Goal: Task Accomplishment & Management: Manage account settings

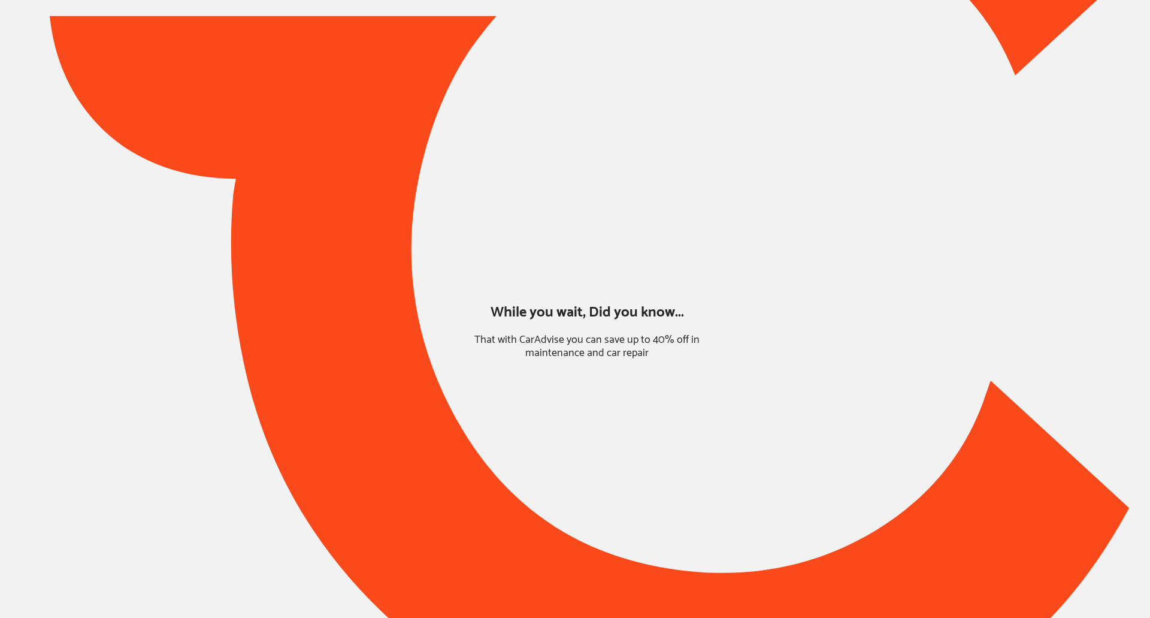
type input "*****"
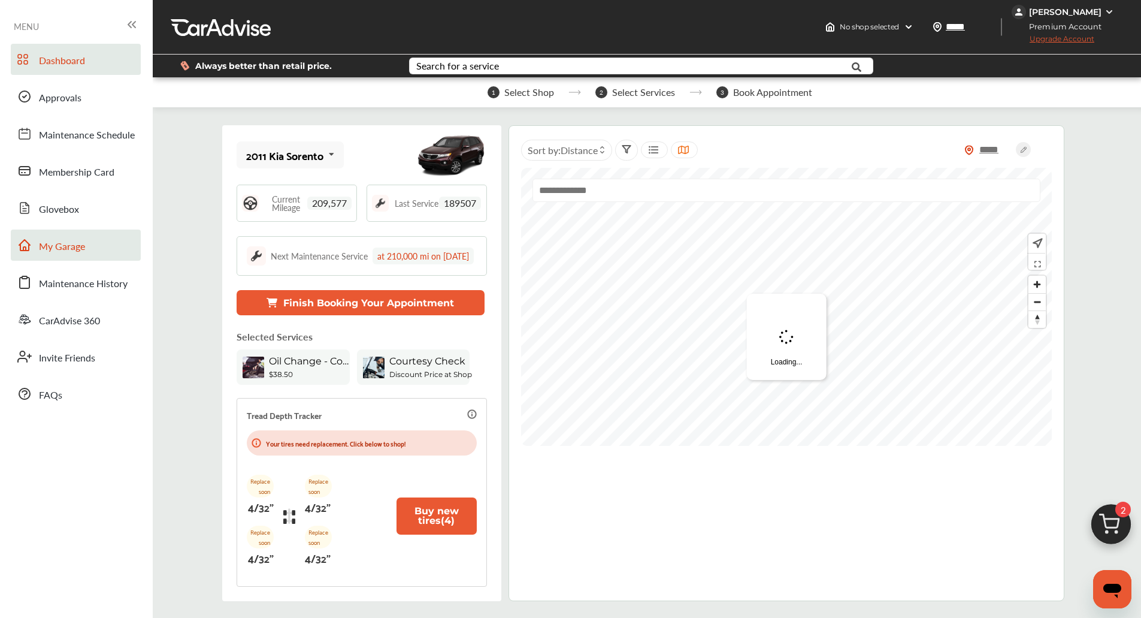
click at [95, 239] on link "My Garage" at bounding box center [76, 244] width 130 height 31
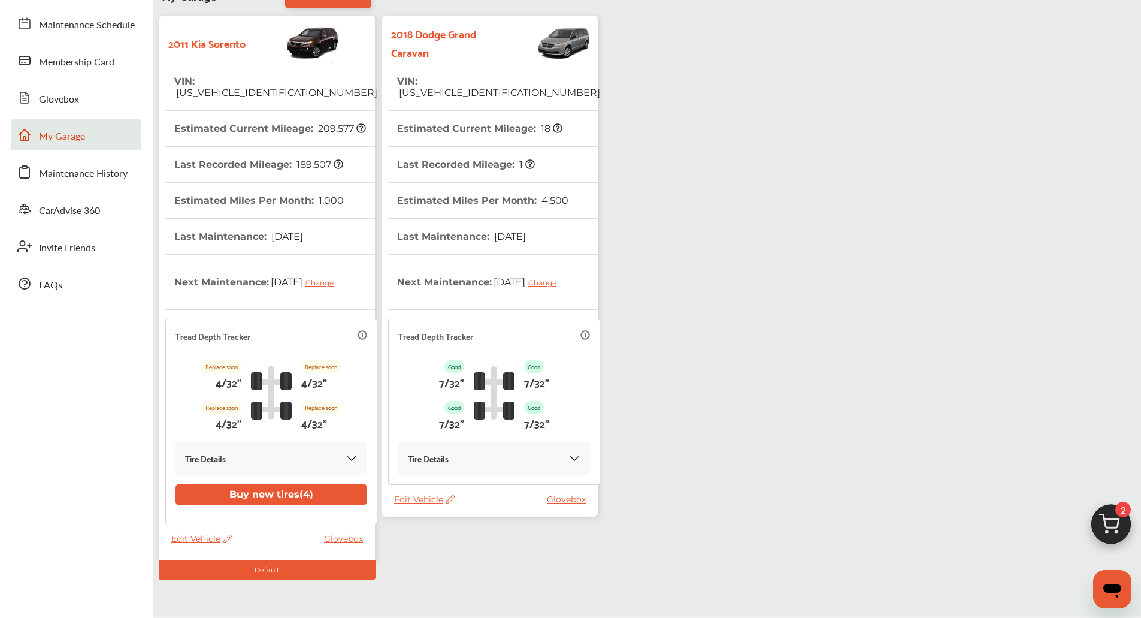
scroll to position [42, 0]
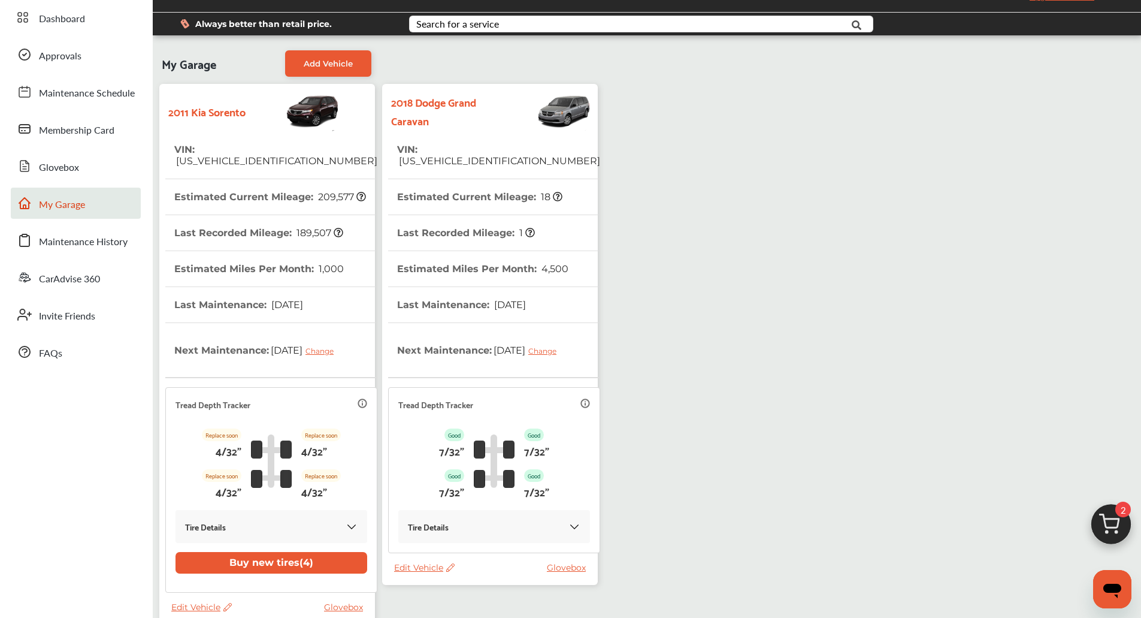
click at [502, 215] on th "Last Recorded Mileage : 1" at bounding box center [466, 232] width 138 height 35
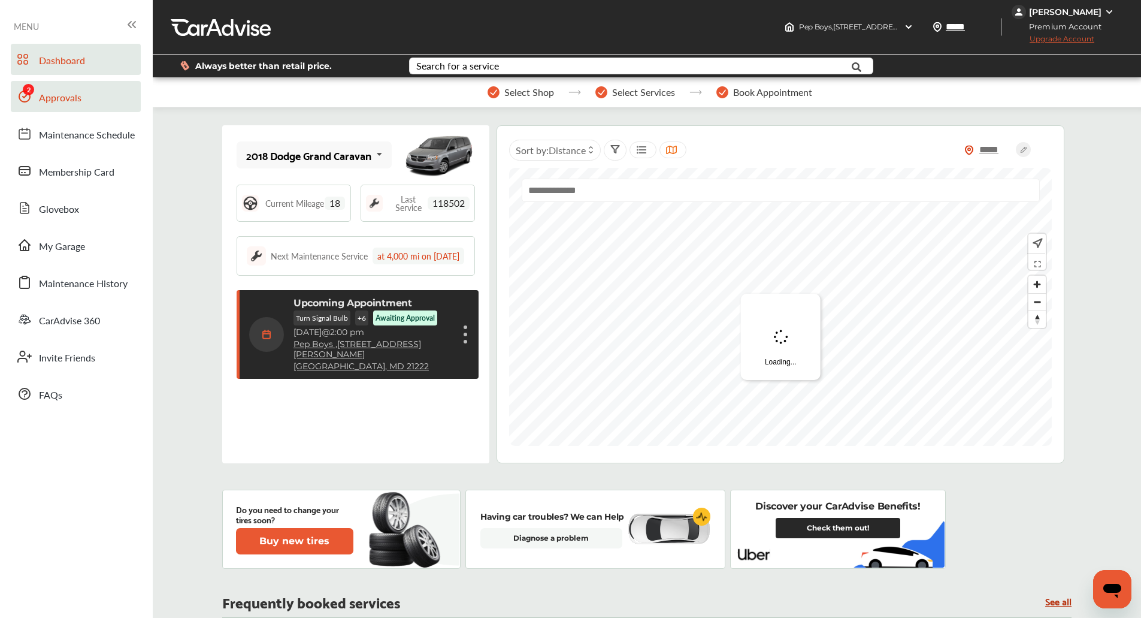
click at [57, 100] on span "Approvals" at bounding box center [60, 98] width 43 height 16
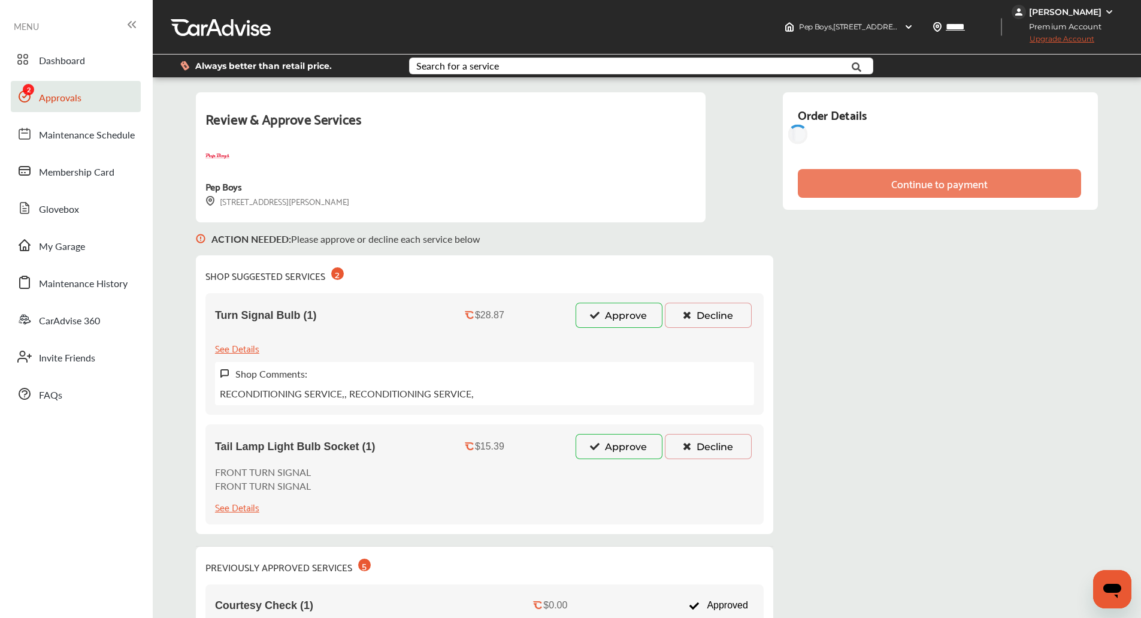
click at [580, 314] on button "Approve" at bounding box center [619, 315] width 87 height 25
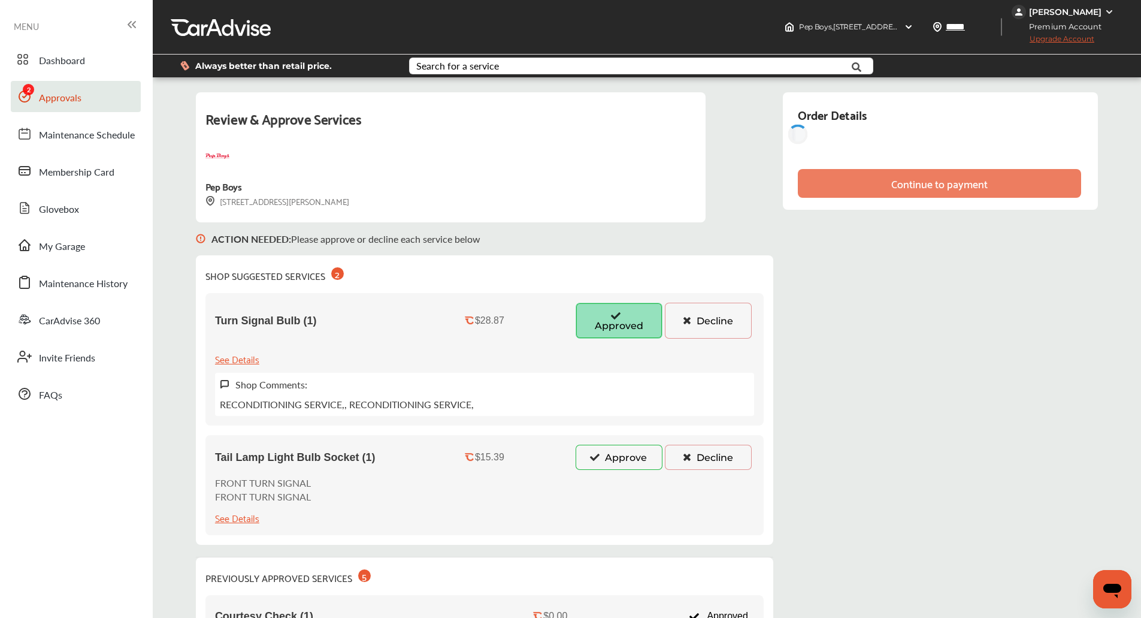
click at [576, 458] on button "Approve" at bounding box center [619, 457] width 87 height 25
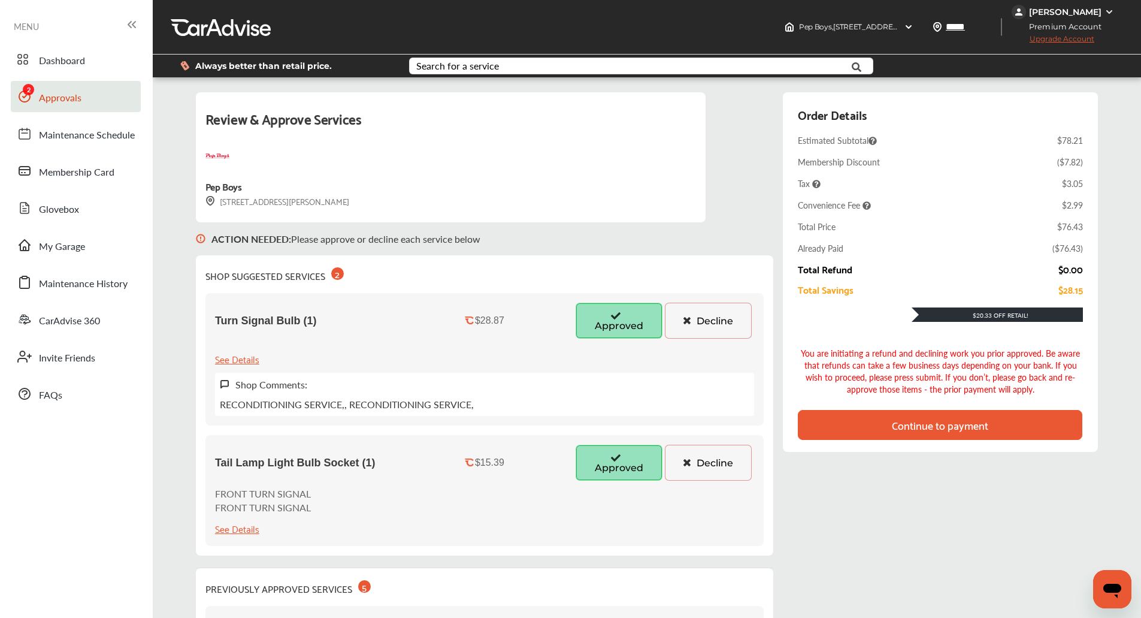
click at [679, 316] on button "Decline" at bounding box center [708, 321] width 87 height 36
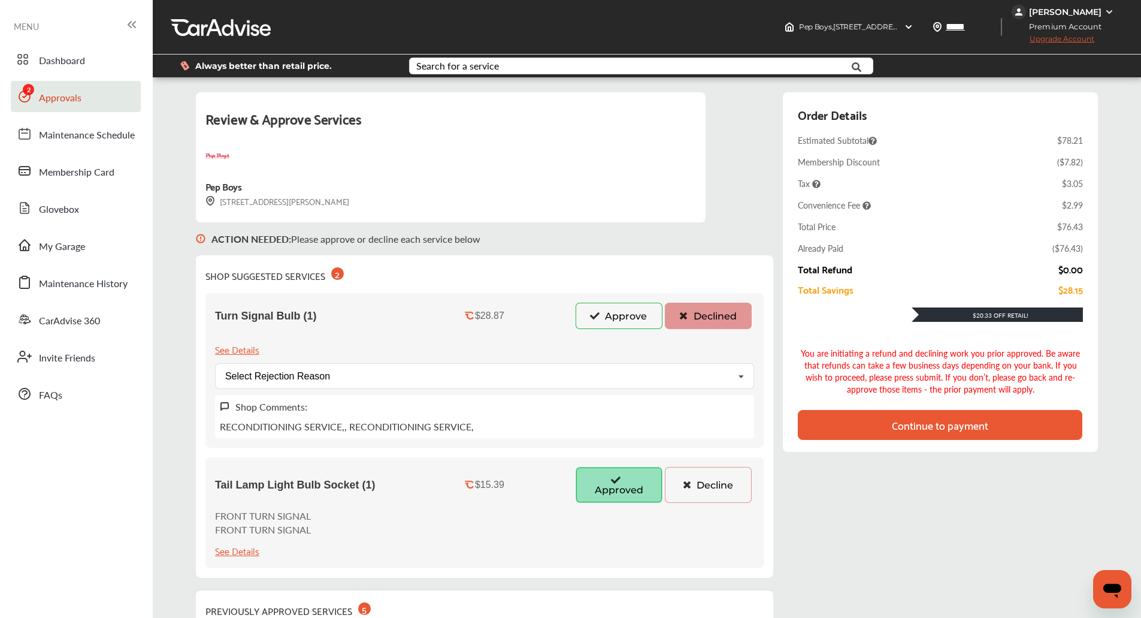
click at [665, 470] on button "Decline" at bounding box center [708, 485] width 87 height 36
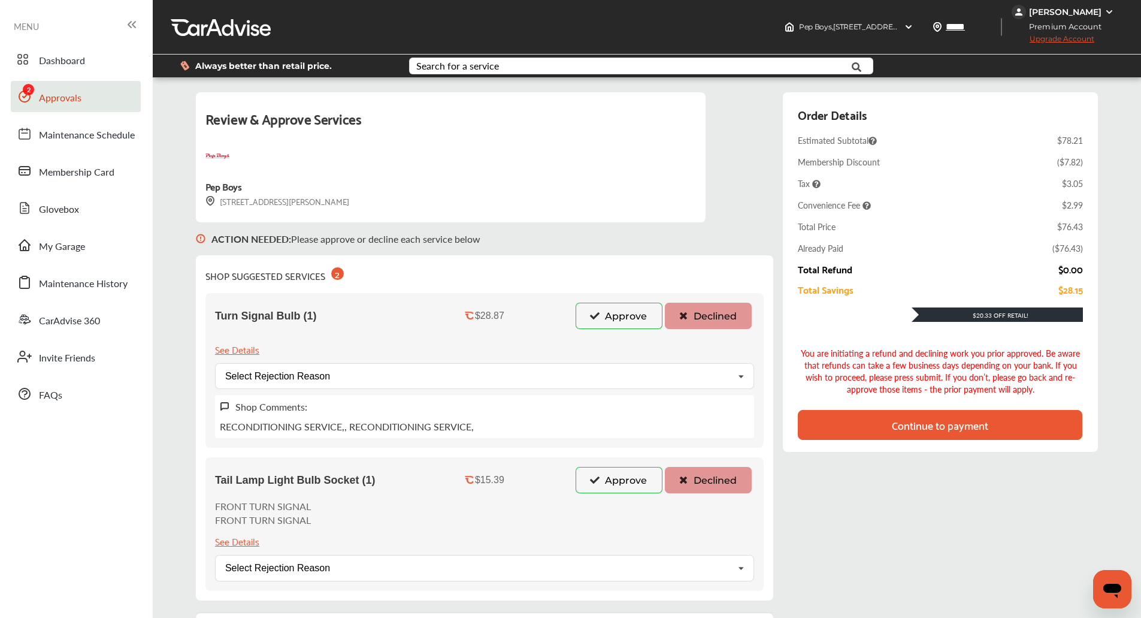
click at [587, 323] on button "Approve" at bounding box center [619, 316] width 87 height 26
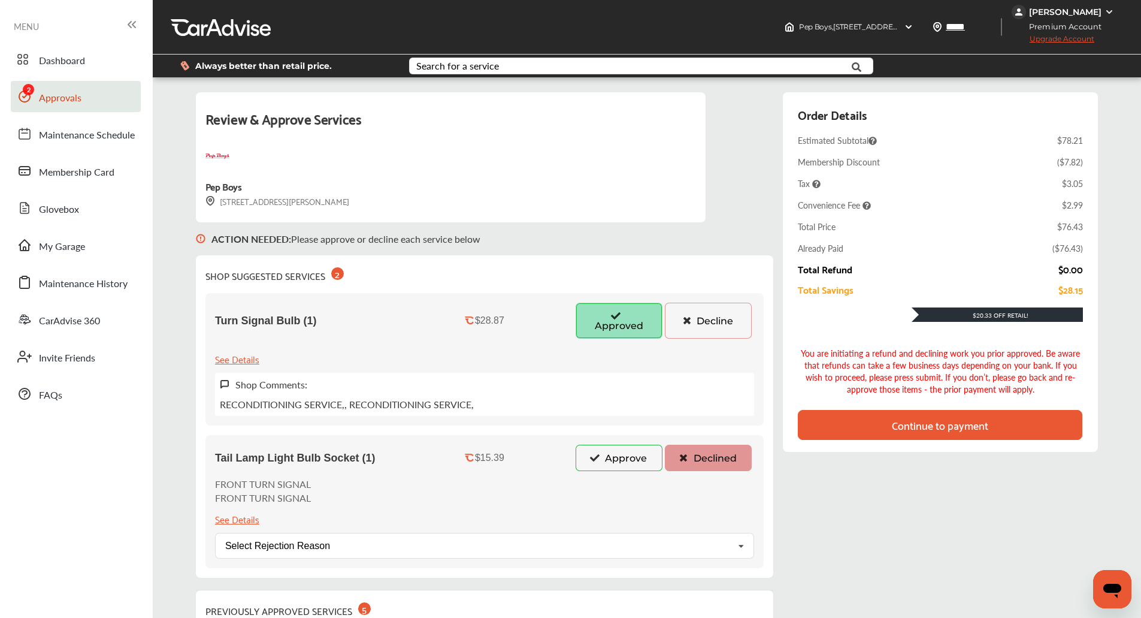
click at [576, 464] on button "Approve" at bounding box center [619, 458] width 87 height 26
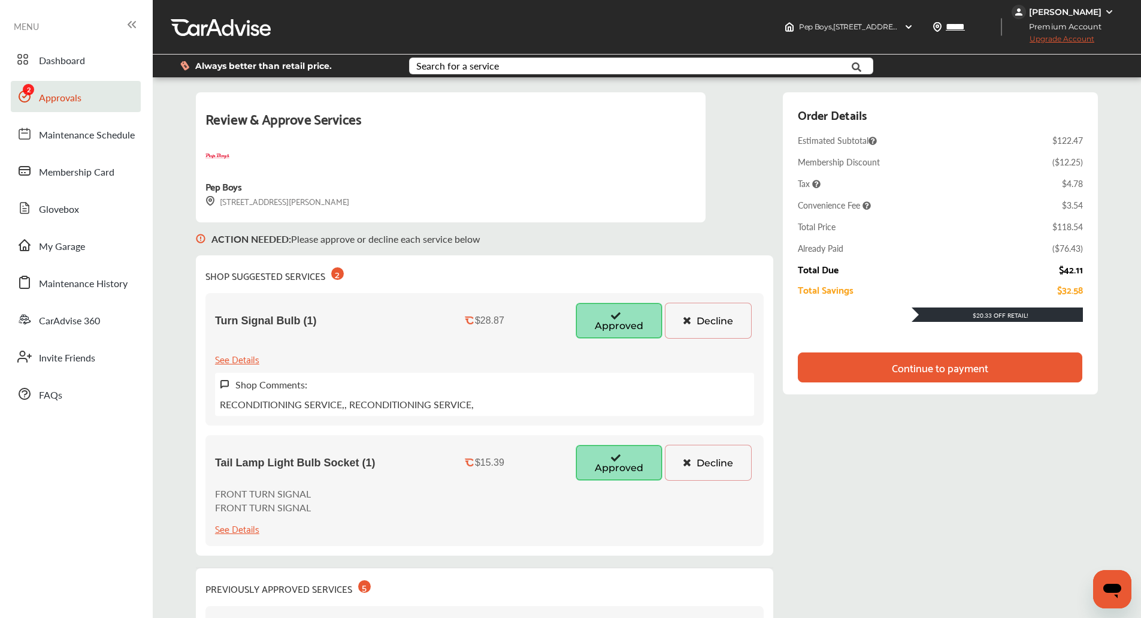
click at [908, 373] on div "Continue to payment" at bounding box center [940, 367] width 96 height 12
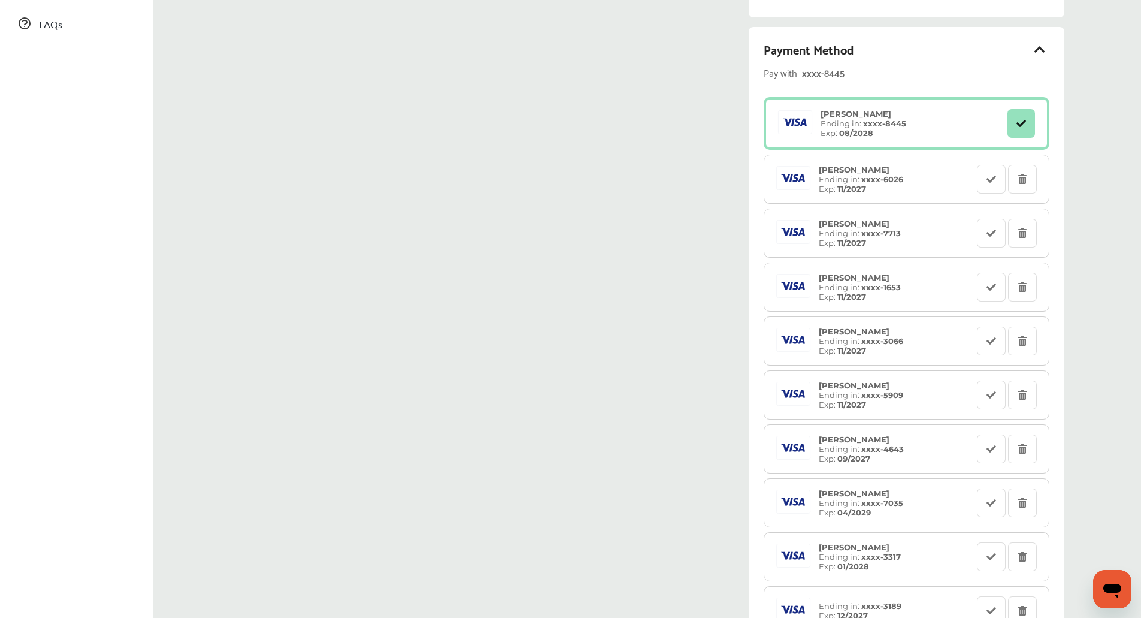
scroll to position [722, 0]
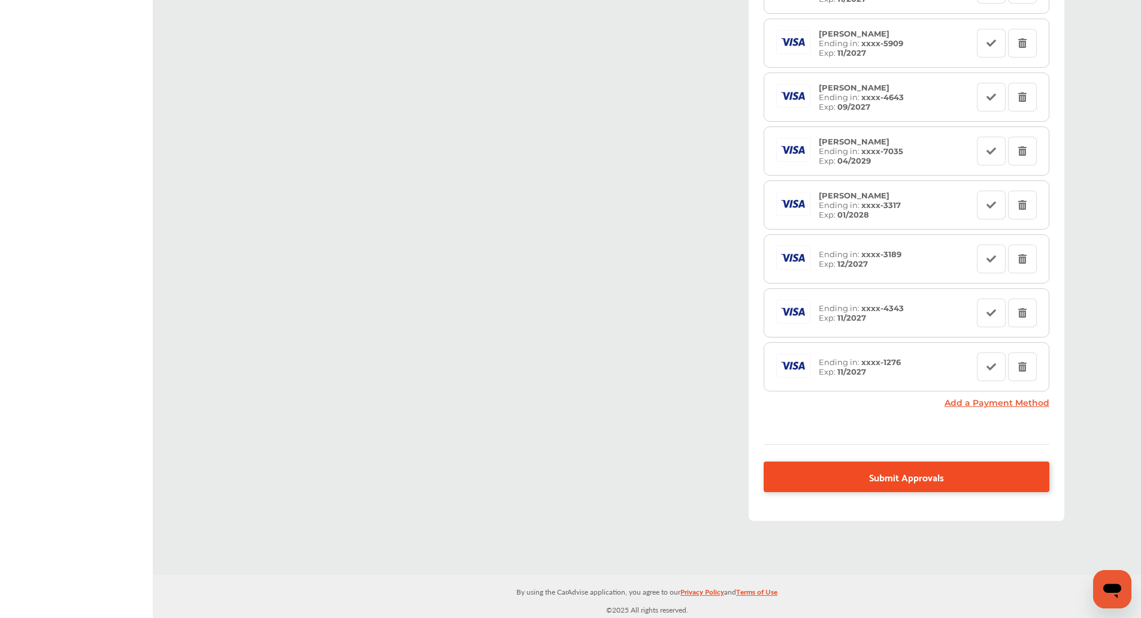
click at [905, 474] on span "Submit Approvals" at bounding box center [906, 477] width 75 height 16
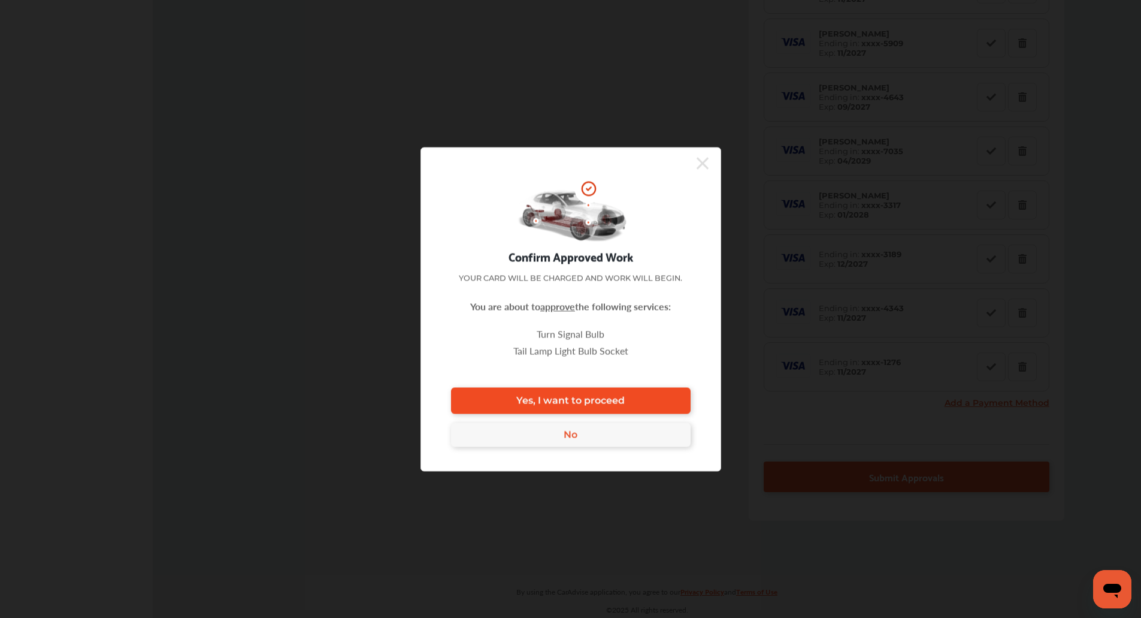
click at [581, 400] on span "Yes, I want to proceed" at bounding box center [570, 400] width 108 height 11
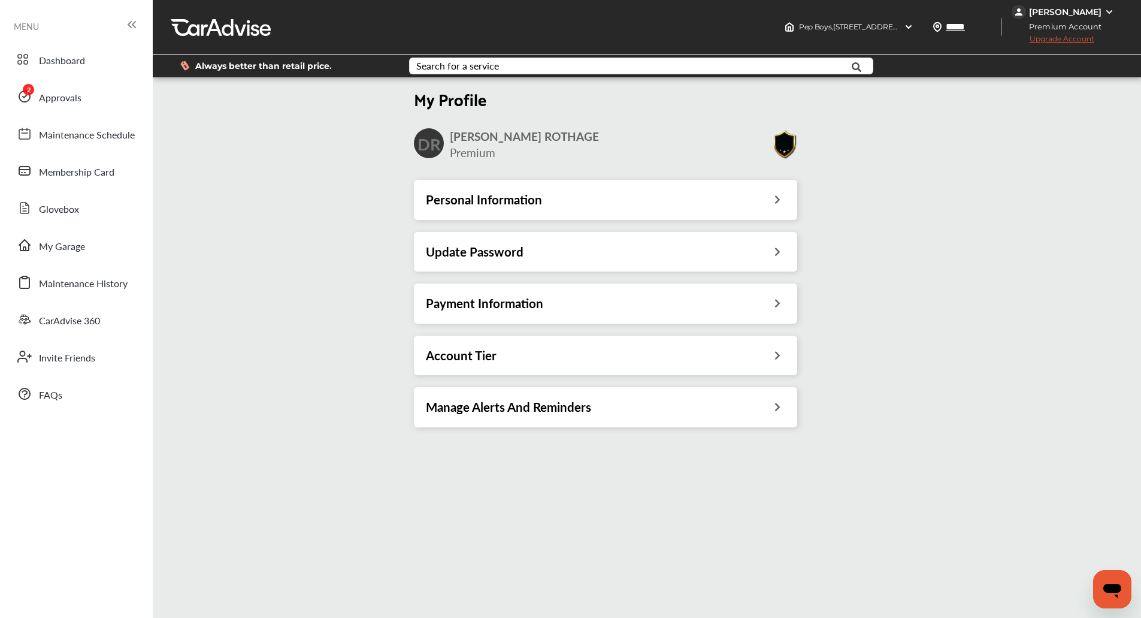
click at [231, 185] on div "My Profile [PERSON_NAME] Premium Personal Information Update Password Payment I…" at bounding box center [605, 259] width 913 height 359
click at [56, 97] on span "Approvals" at bounding box center [60, 98] width 43 height 16
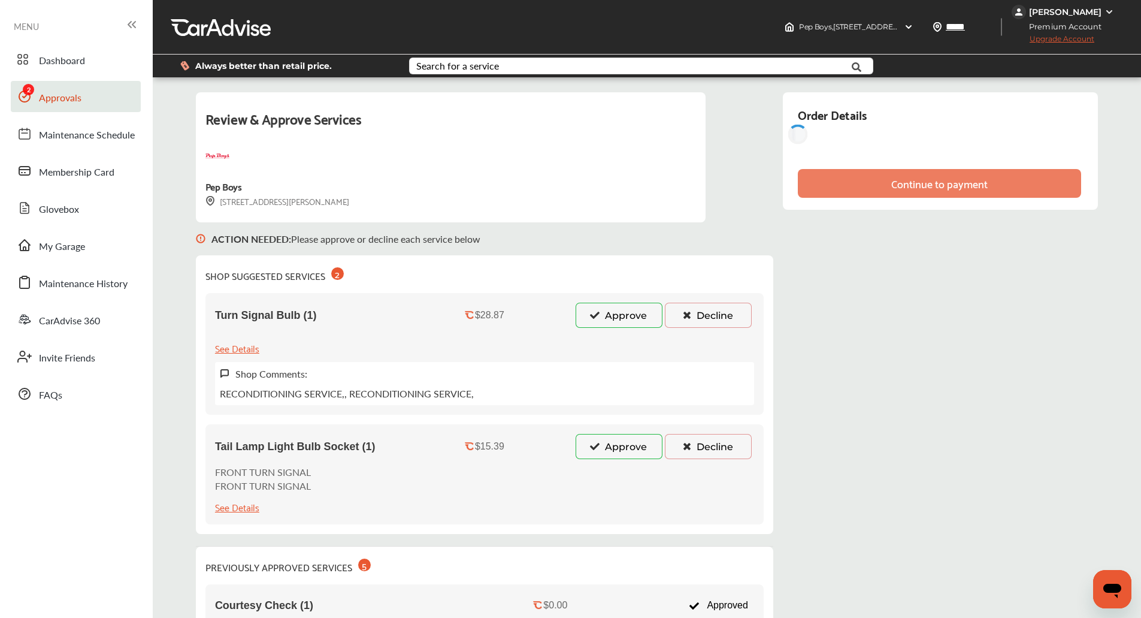
click at [204, 277] on div "Review & Approve Services Pep Boys [STREET_ADDRESS][PERSON_NAME] ACTION NEEDED …" at bounding box center [647, 613] width 983 height 1054
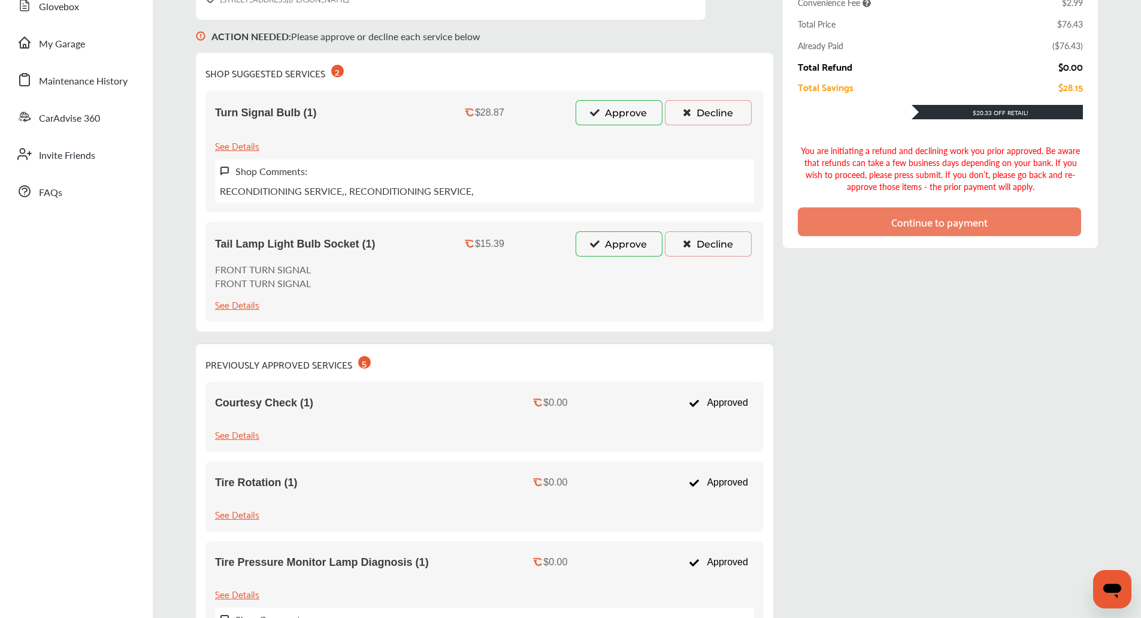
scroll to position [144, 0]
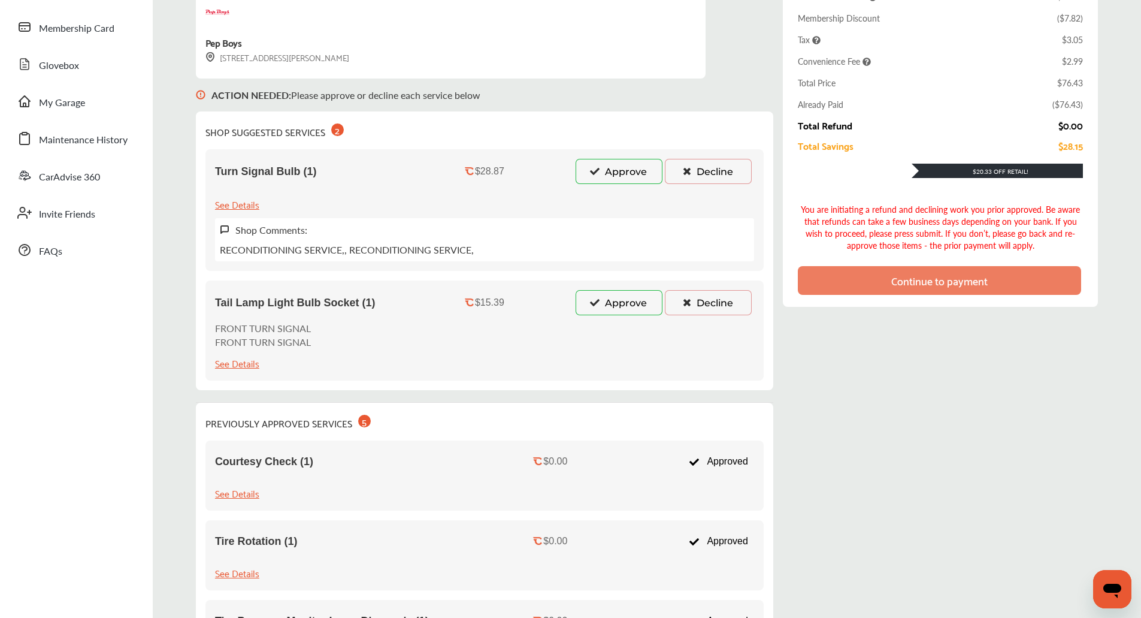
click at [576, 181] on button "Approve" at bounding box center [619, 171] width 87 height 25
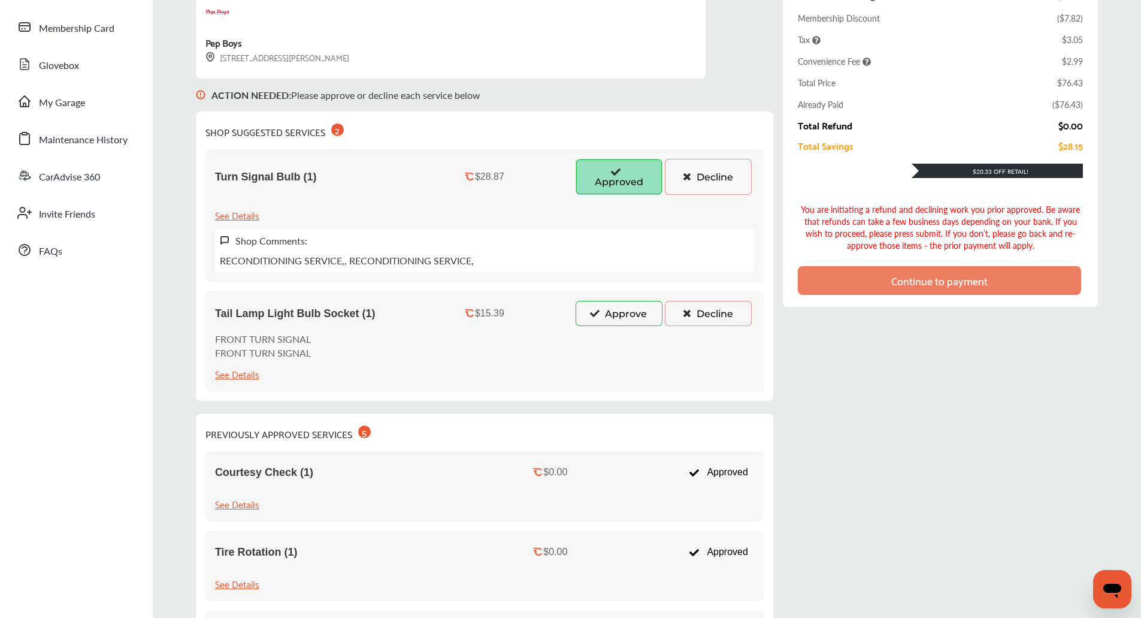
click at [576, 307] on button "Approve" at bounding box center [619, 313] width 87 height 25
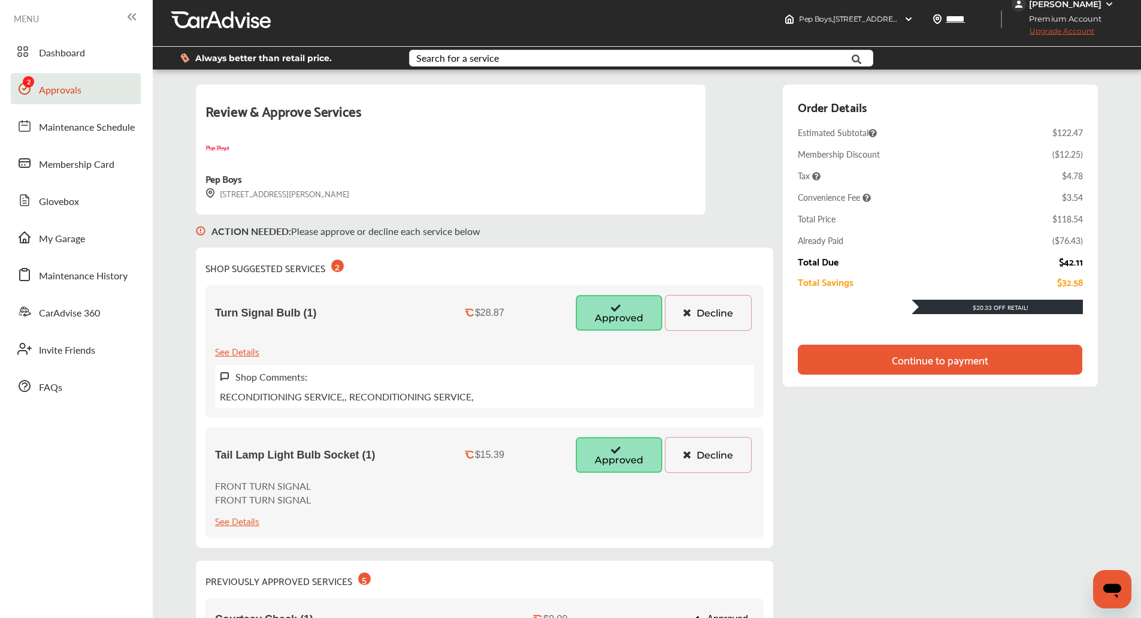
scroll to position [0, 0]
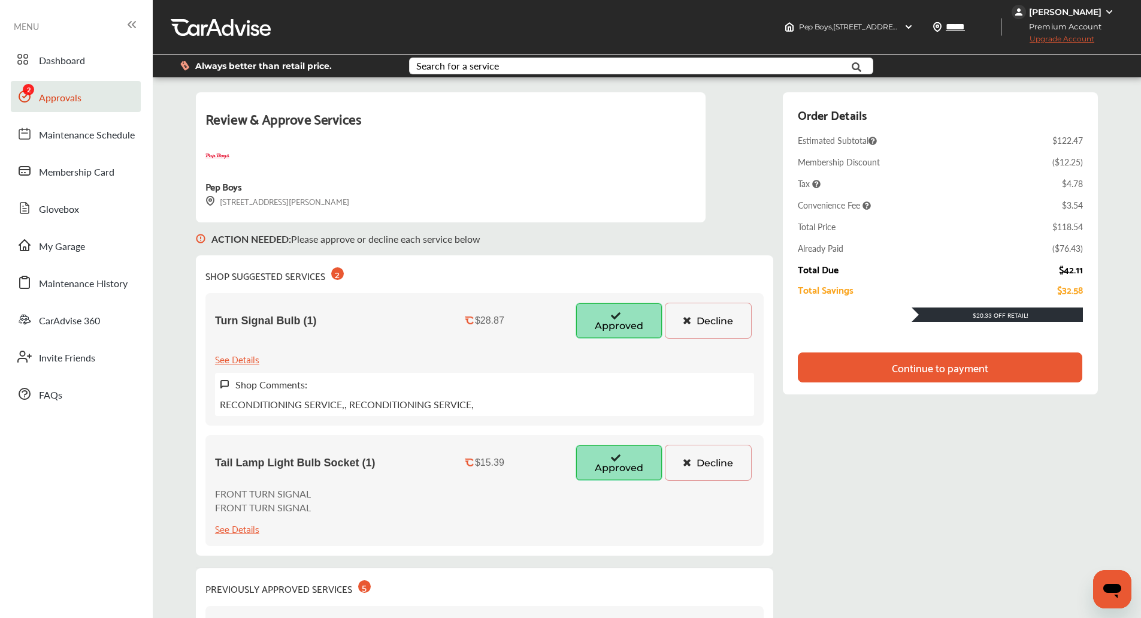
click at [670, 480] on button "Decline" at bounding box center [708, 463] width 87 height 36
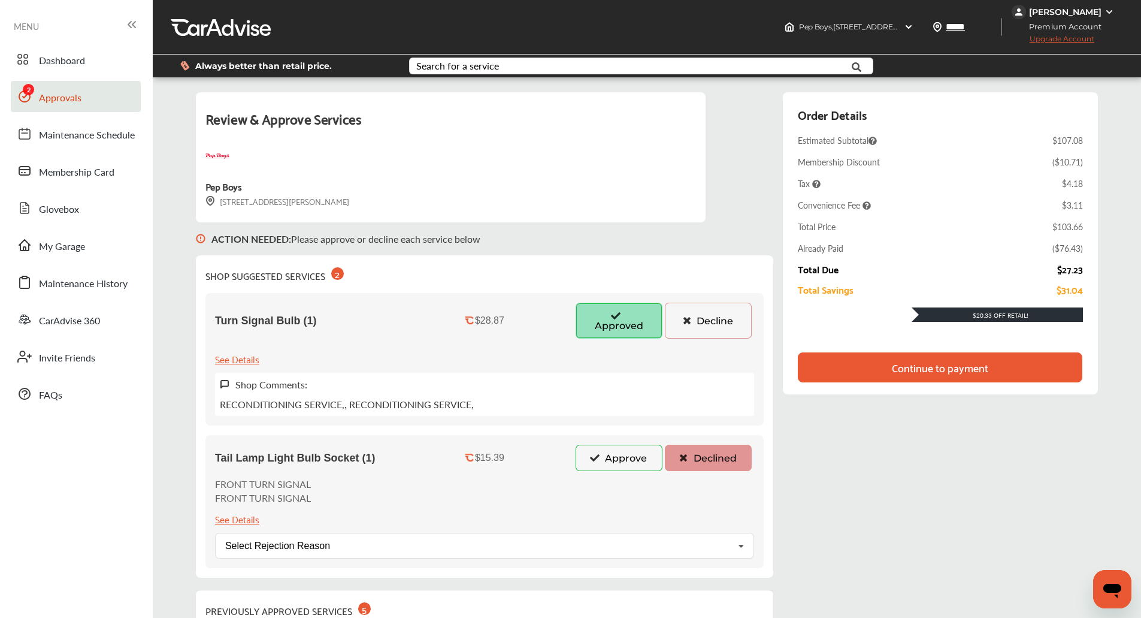
click at [671, 319] on button "Decline" at bounding box center [708, 321] width 87 height 36
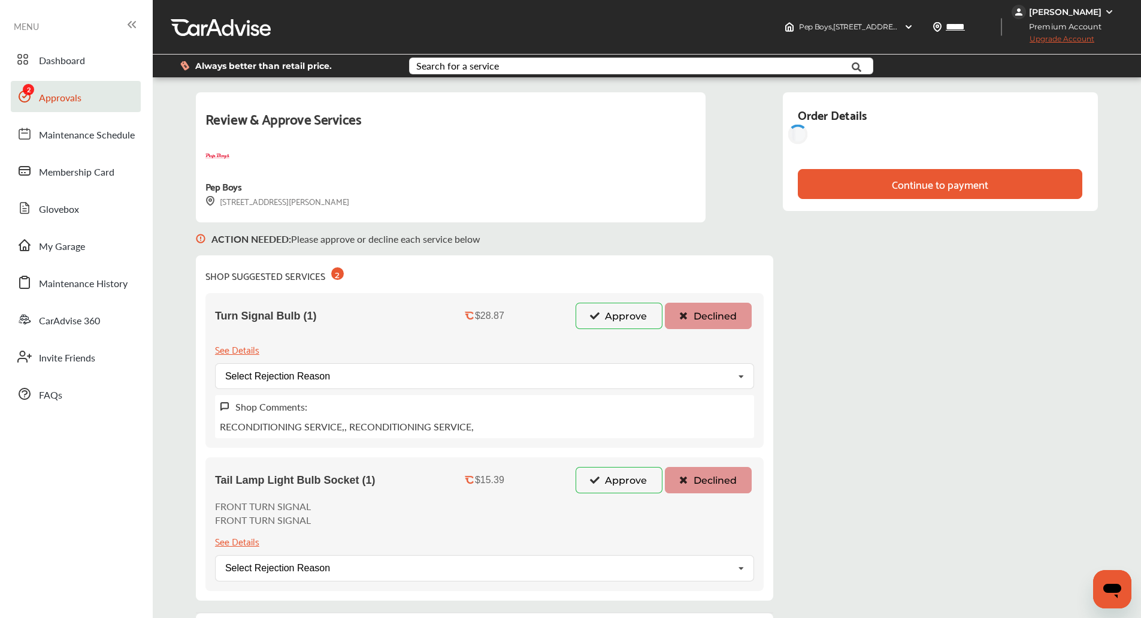
click at [594, 464] on div "Tail Lamp Light Bulb Socket (1) $15.39 Approve Declined FRONT TURN SIGNAL FRONT…" at bounding box center [484, 523] width 558 height 133
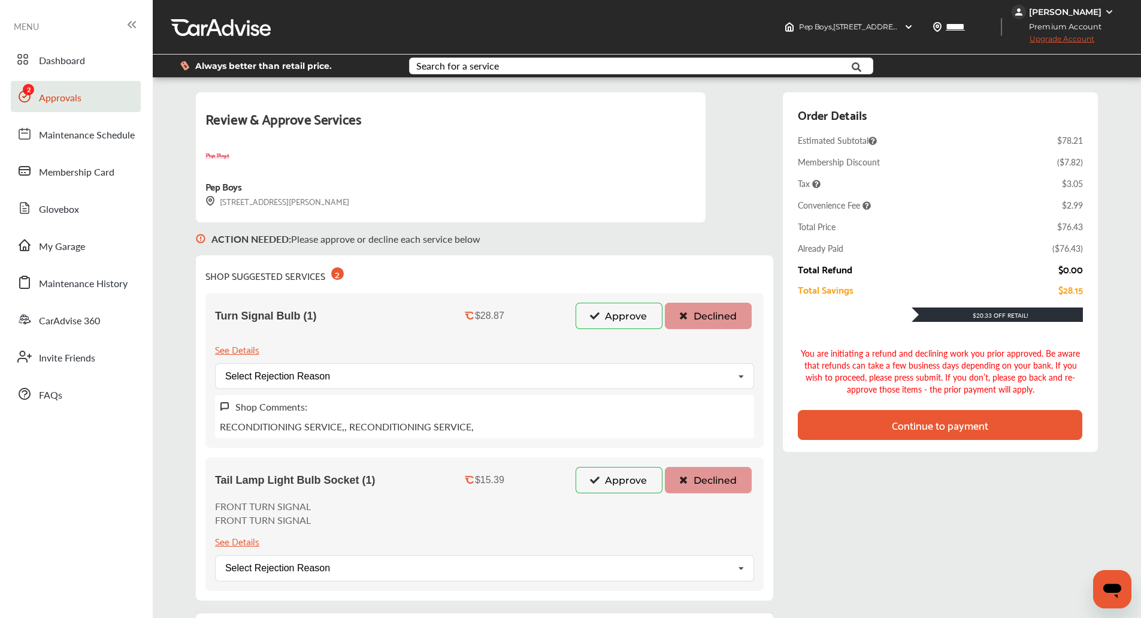
click at [579, 483] on button "Approve" at bounding box center [619, 480] width 87 height 26
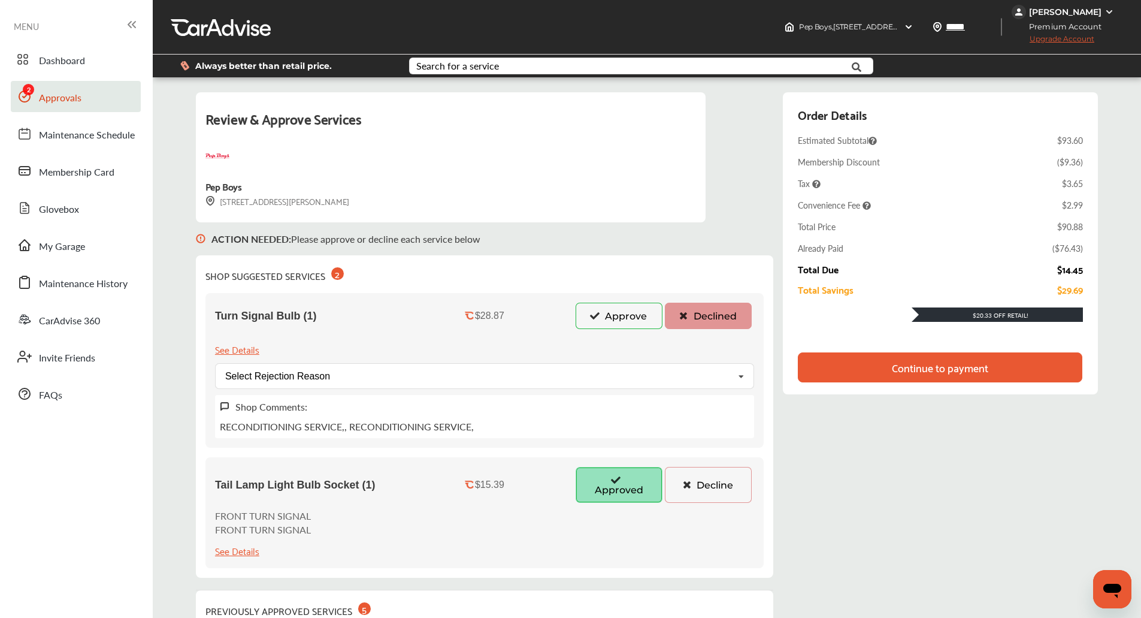
click at [576, 310] on button "Approve" at bounding box center [619, 316] width 87 height 26
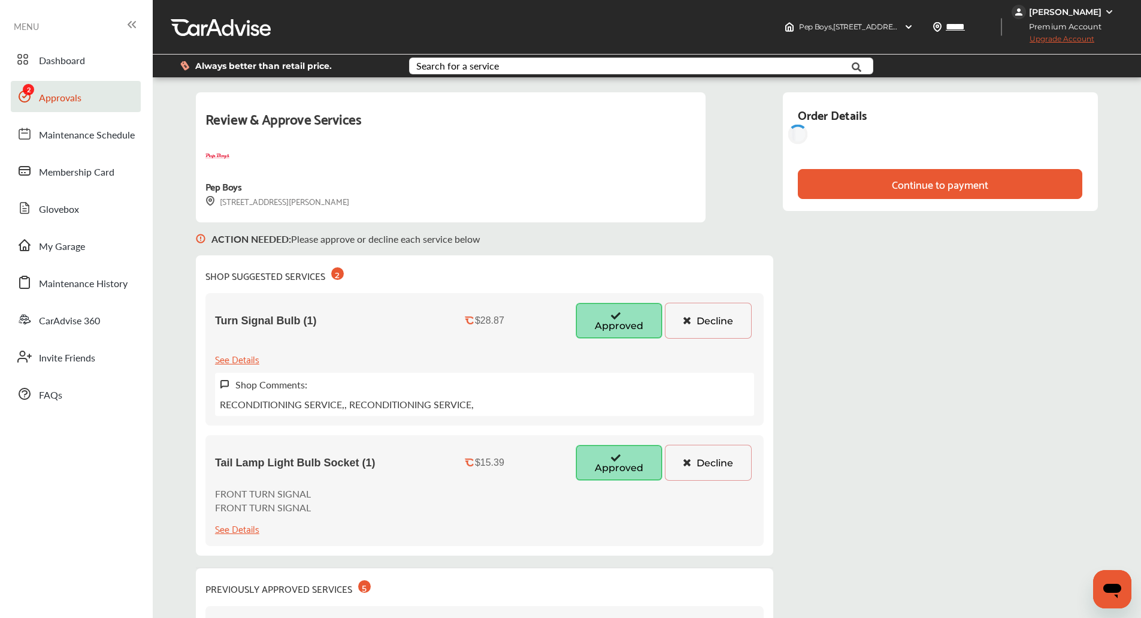
click at [570, 269] on div "SHOP SUGGESTED SERVICES 2 Turn Signal Bulb (1) $28.87 Approved Decline See Deta…" at bounding box center [485, 405] width 578 height 300
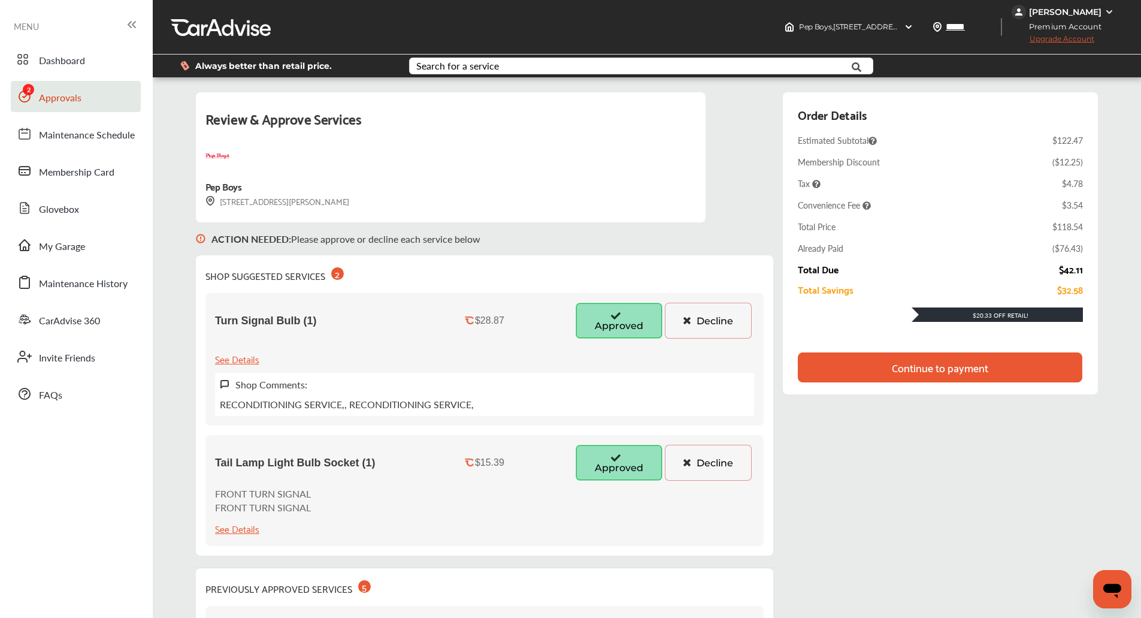
click at [739, 256] on div "SHOP SUGGESTED SERVICES 2 Turn Signal Bulb (1) $28.87 Approved Decline See Deta…" at bounding box center [485, 405] width 578 height 300
click at [737, 259] on div "SHOP SUGGESTED SERVICES 2 Turn Signal Bulb (1) $28.87 Approved Decline See Deta…" at bounding box center [485, 405] width 578 height 300
click at [738, 256] on div "SHOP SUGGESTED SERVICES 2 Turn Signal Bulb (1) $28.87 Approved Decline See Deta…" at bounding box center [485, 405] width 578 height 300
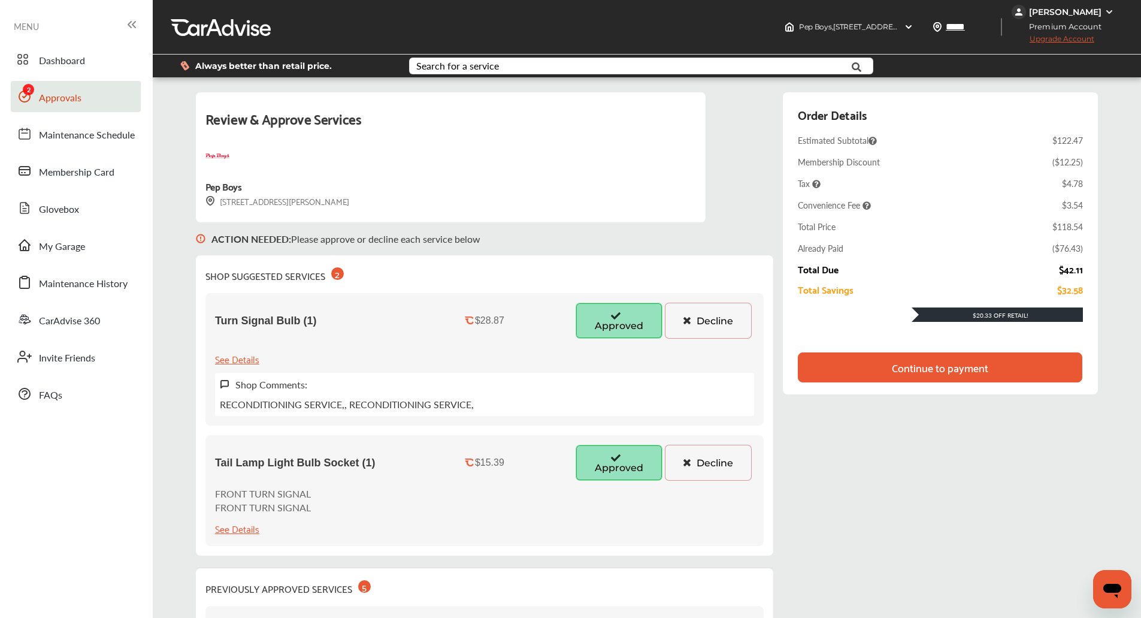
click at [737, 253] on div "ACTION NEEDED : Please approve or decline each service below" at bounding box center [485, 238] width 578 height 33
click at [854, 376] on div "Continue to payment" at bounding box center [940, 367] width 285 height 30
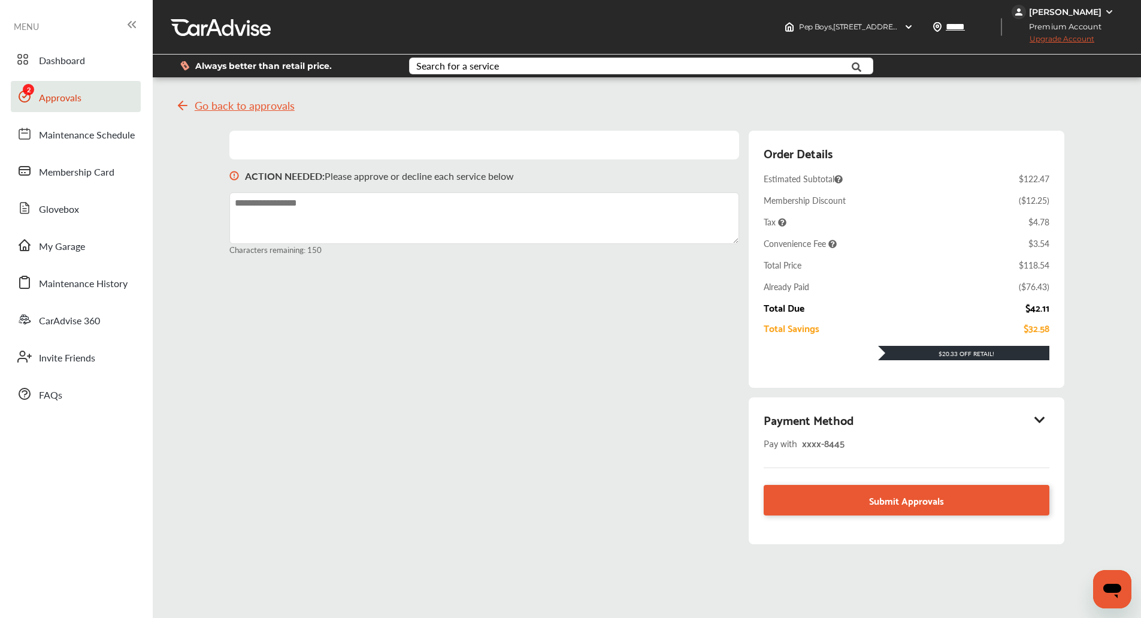
click at [1047, 418] on icon at bounding box center [1040, 419] width 14 height 12
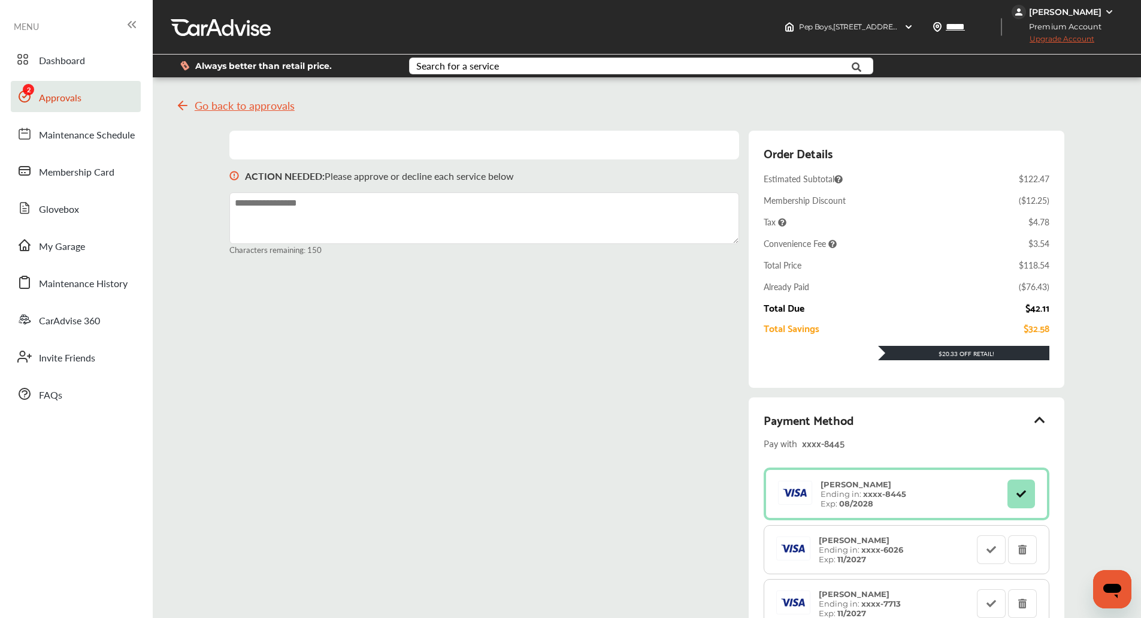
click at [54, 90] on span "Approvals" at bounding box center [60, 98] width 43 height 16
click at [217, 107] on span "Go back to approvals" at bounding box center [245, 105] width 100 height 12
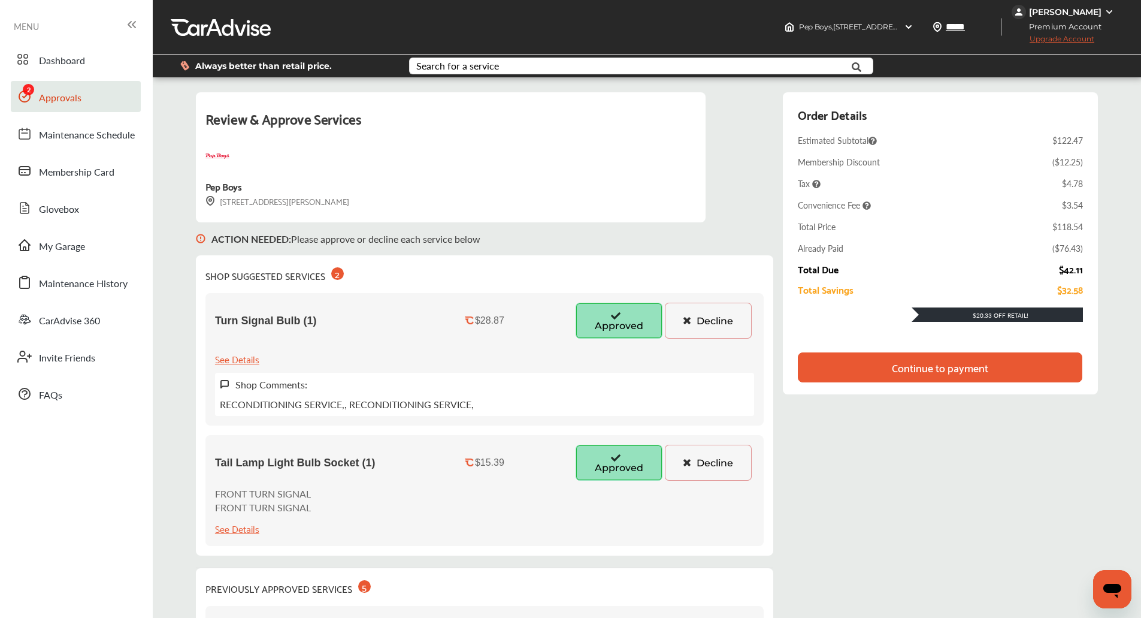
click at [427, 234] on p "ACTION NEEDED : Please approve or decline each service below" at bounding box center [345, 239] width 269 height 14
click at [694, 261] on div "SHOP SUGGESTED SERVICES 2 Turn Signal Bulb (1) $28.87 Approved Decline See Deta…" at bounding box center [485, 405] width 578 height 300
click at [705, 318] on button "Decline" at bounding box center [708, 321] width 87 height 36
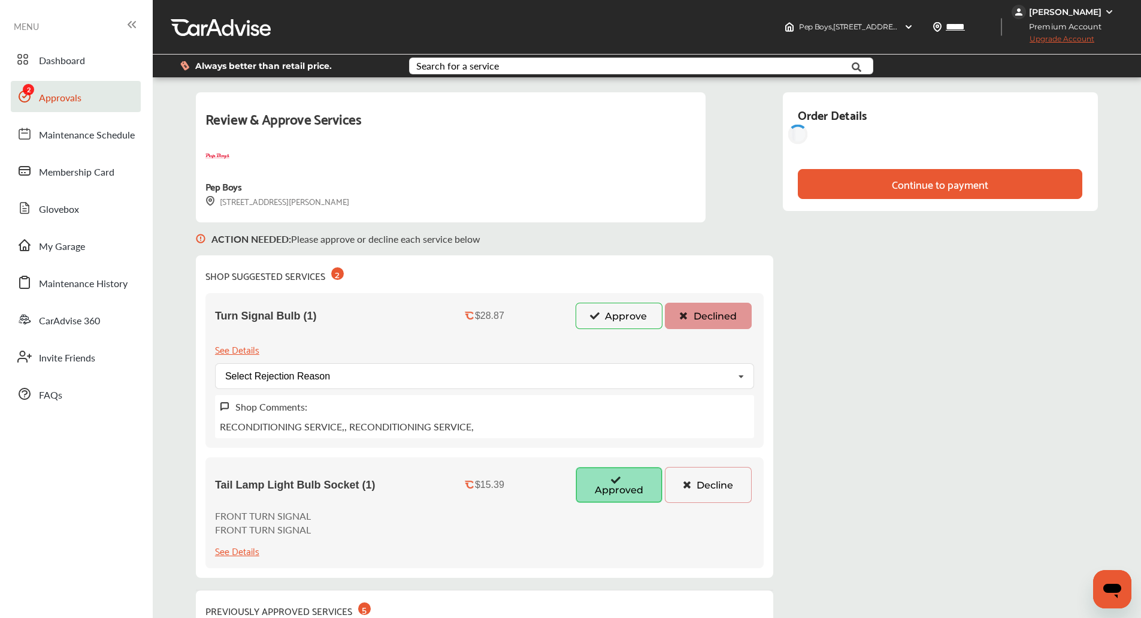
click at [694, 476] on button "Decline" at bounding box center [708, 485] width 87 height 36
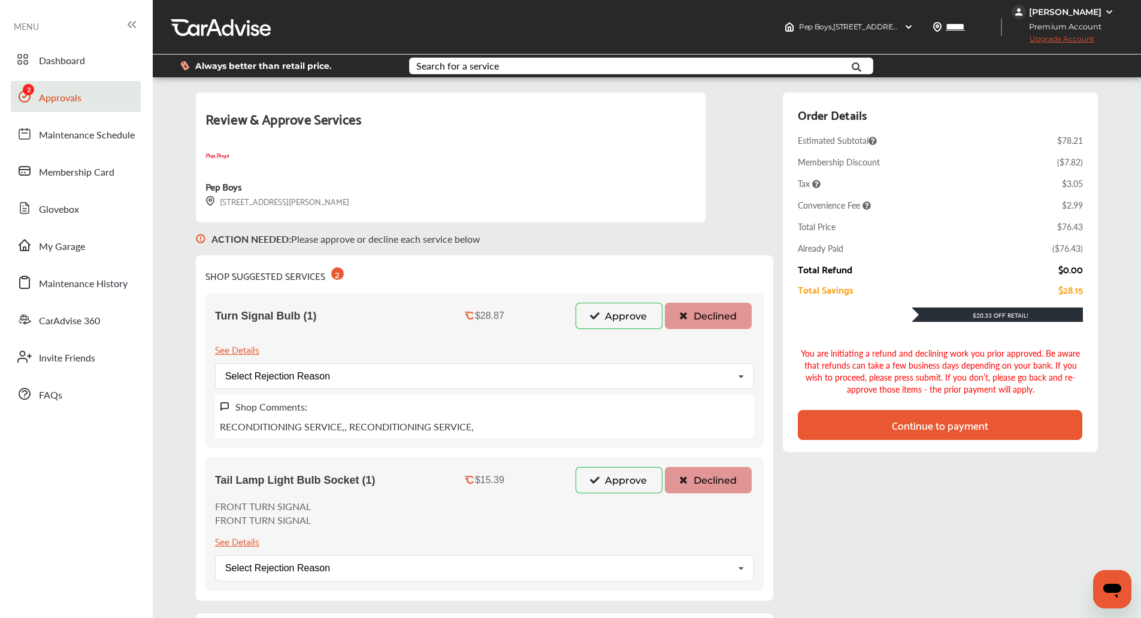
click at [852, 424] on div "Continue to payment" at bounding box center [940, 425] width 285 height 30
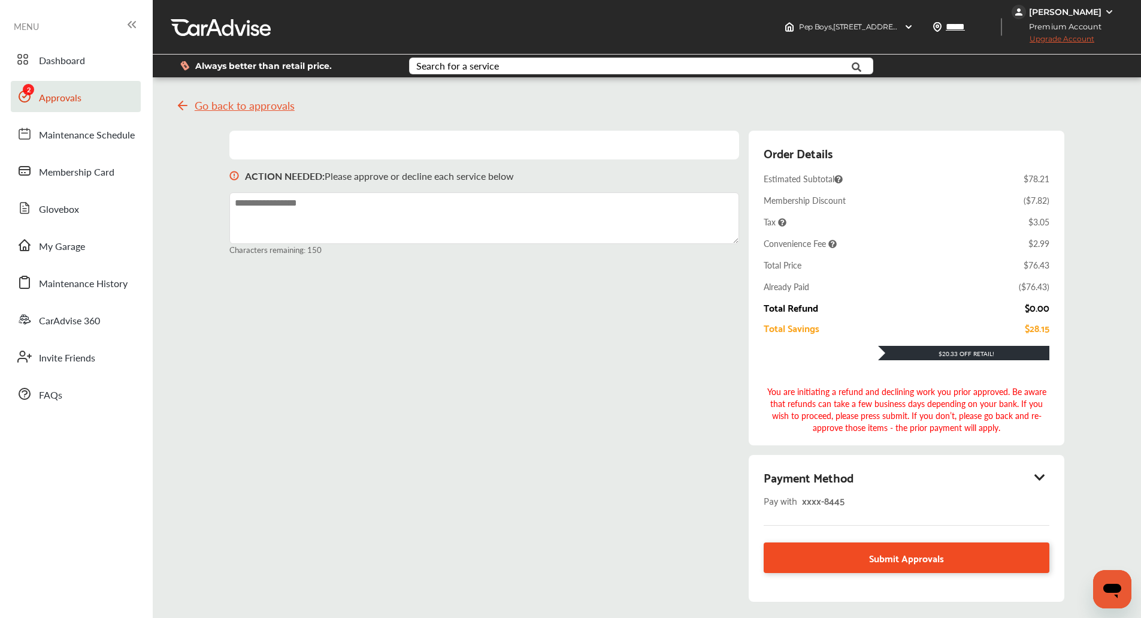
click at [927, 560] on span "Submit Approvals" at bounding box center [906, 557] width 75 height 16
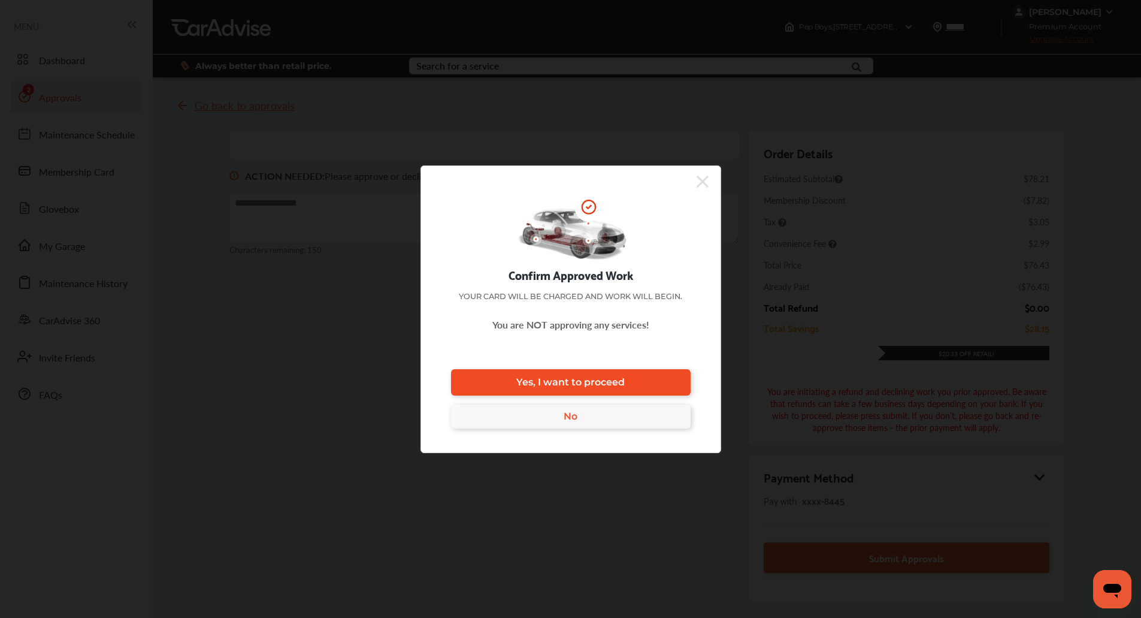
click at [679, 373] on link "Yes, I want to proceed" at bounding box center [571, 382] width 240 height 26
